Goal: Transaction & Acquisition: Purchase product/service

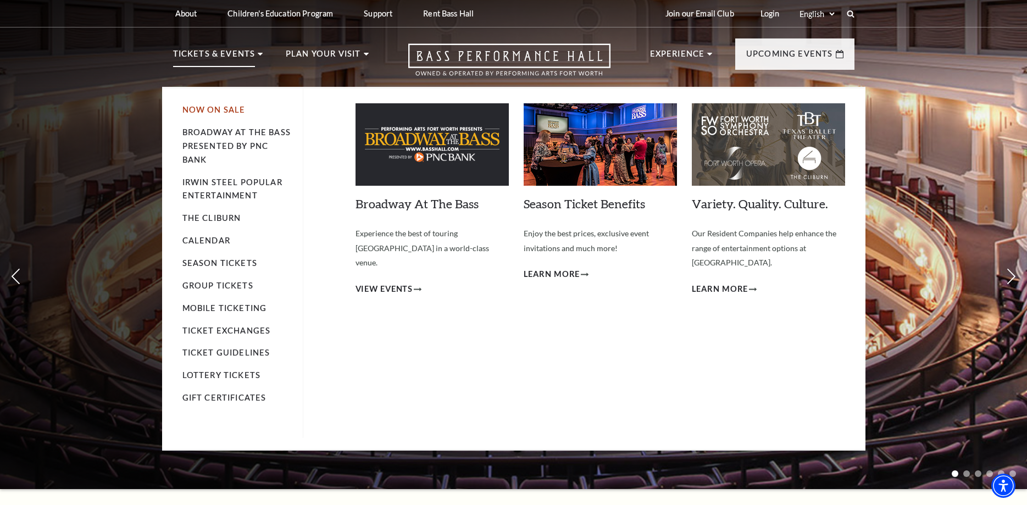
click at [216, 114] on link "Now On Sale" at bounding box center [213, 109] width 63 height 9
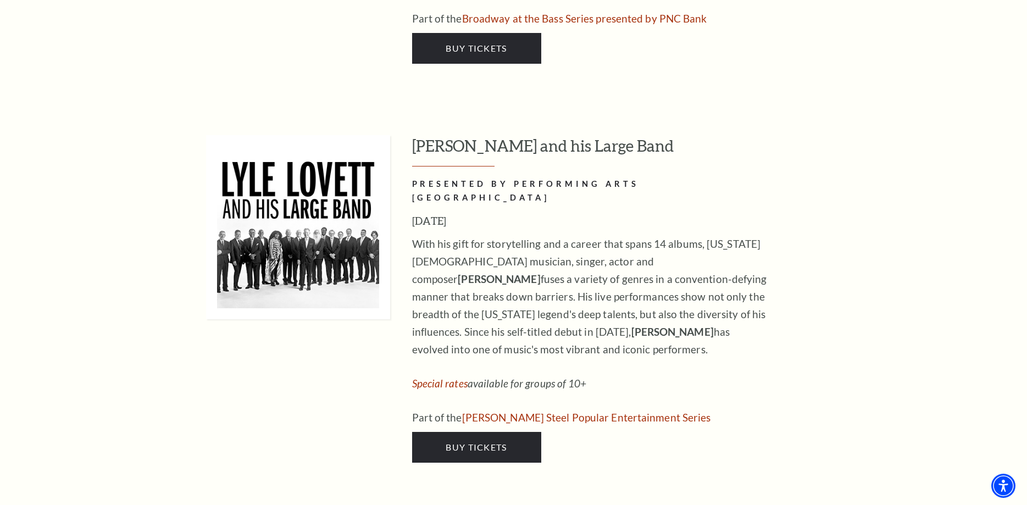
scroll to position [1794, 0]
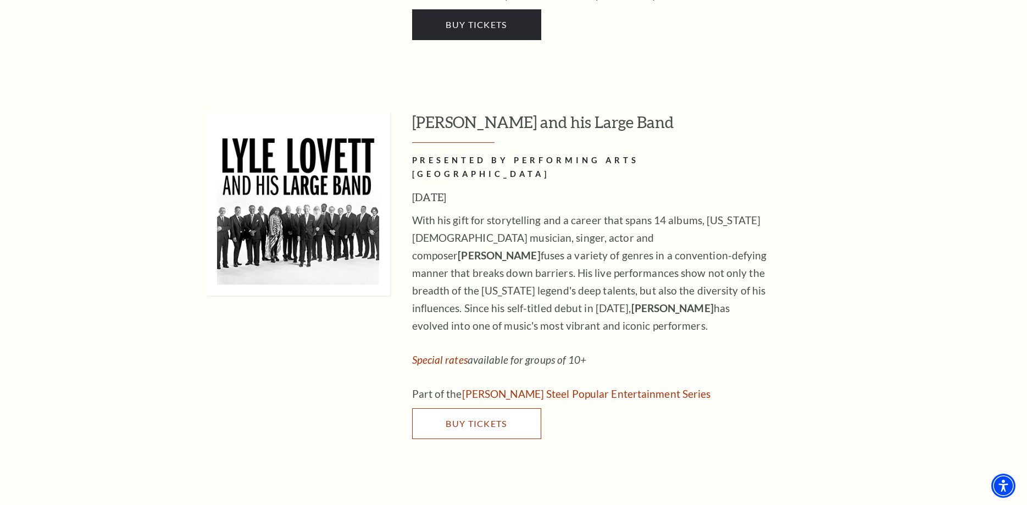
click at [490, 418] on span "Buy Tickets" at bounding box center [476, 423] width 61 height 10
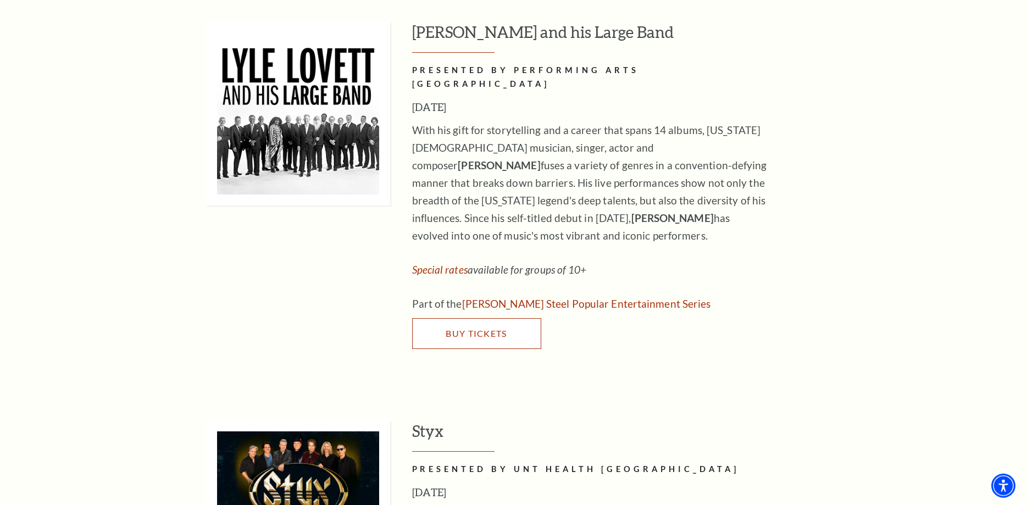
scroll to position [2018, 0]
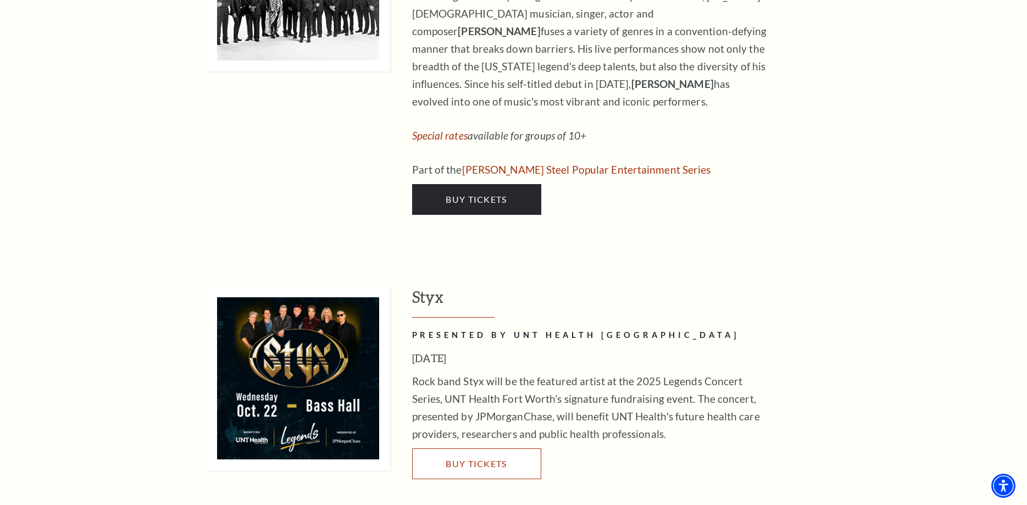
click at [472, 458] on span "Buy Tickets" at bounding box center [476, 463] width 61 height 10
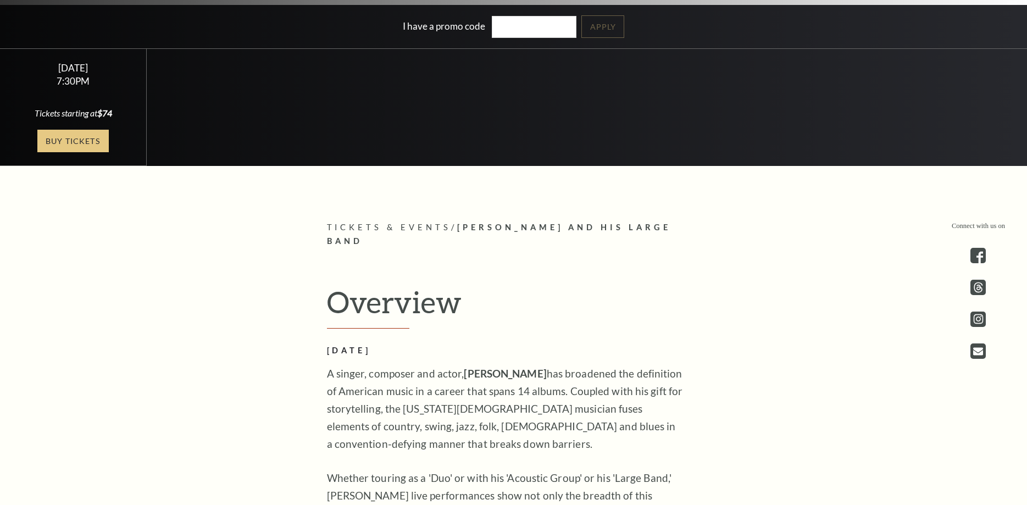
scroll to position [392, 0]
click at [93, 142] on link "Buy Tickets" at bounding box center [72, 141] width 71 height 23
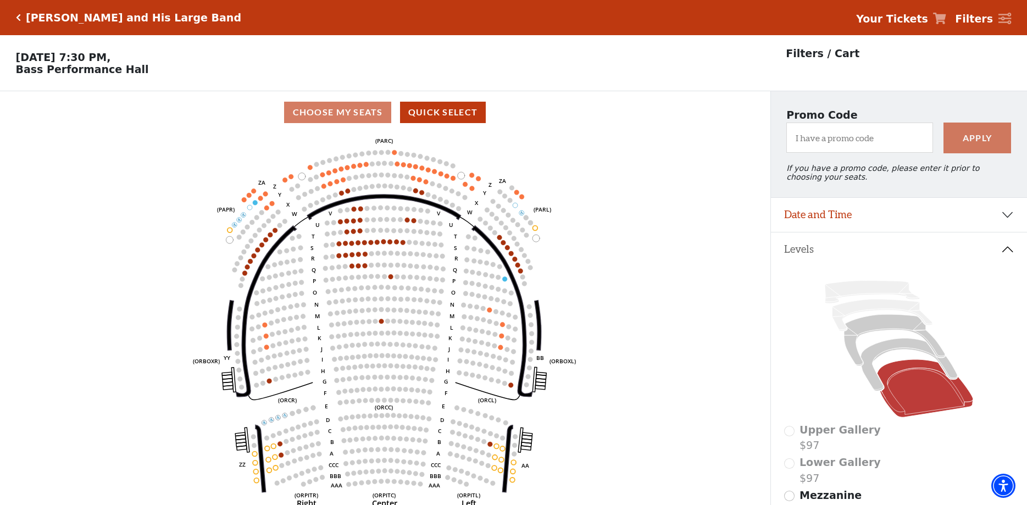
scroll to position [51, 0]
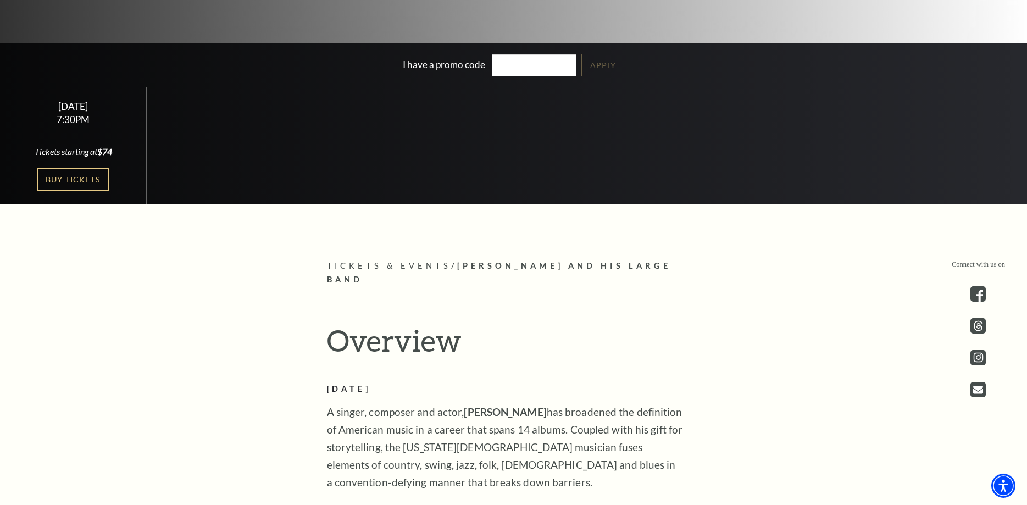
scroll to position [336, 0]
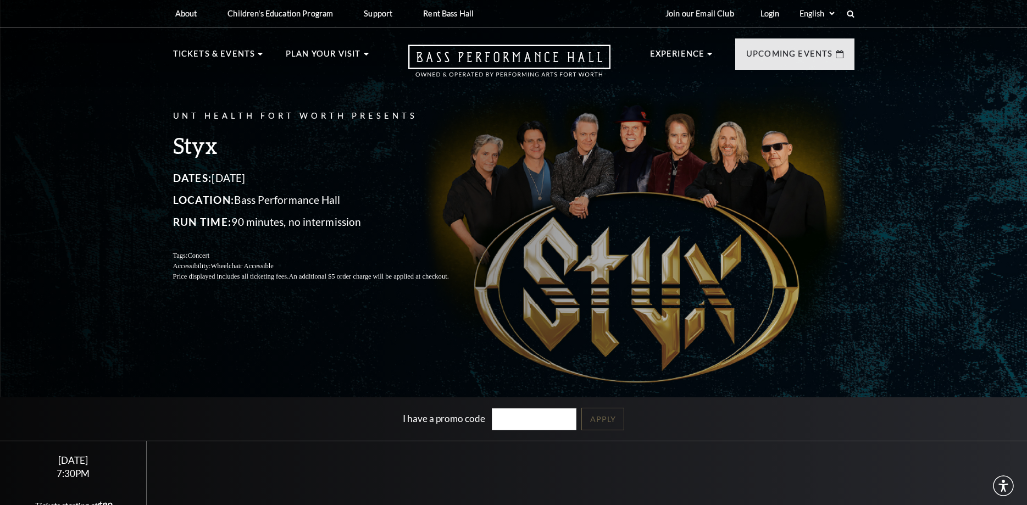
scroll to position [112, 0]
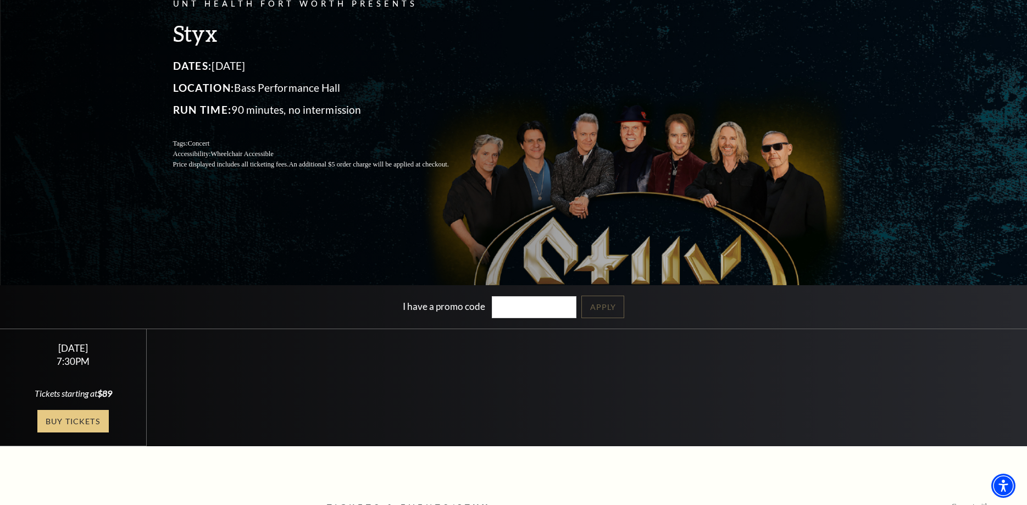
drag, startPoint x: 76, startPoint y: 417, endPoint x: 82, endPoint y: 412, distance: 7.5
click at [76, 417] on link "Buy Tickets" at bounding box center [72, 421] width 71 height 23
